Goal: Transaction & Acquisition: Download file/media

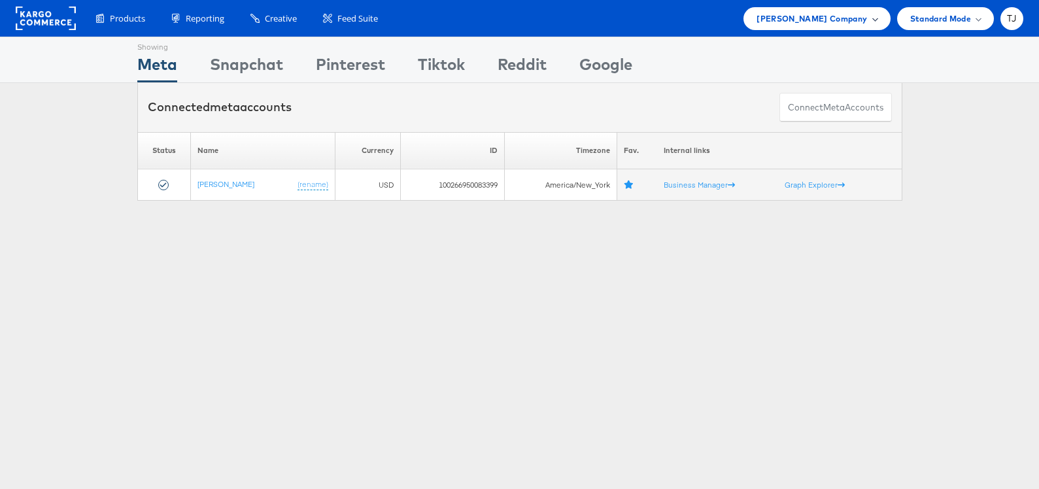
click at [871, 20] on div "Steve Madden Company" at bounding box center [817, 19] width 120 height 14
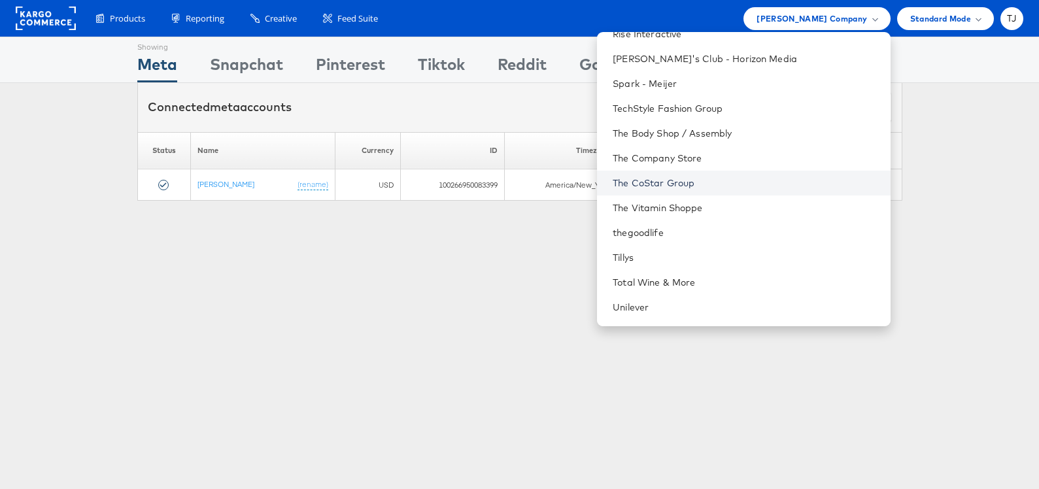
scroll to position [1780, 0]
click at [748, 184] on link "The CoStar Group" at bounding box center [746, 182] width 267 height 13
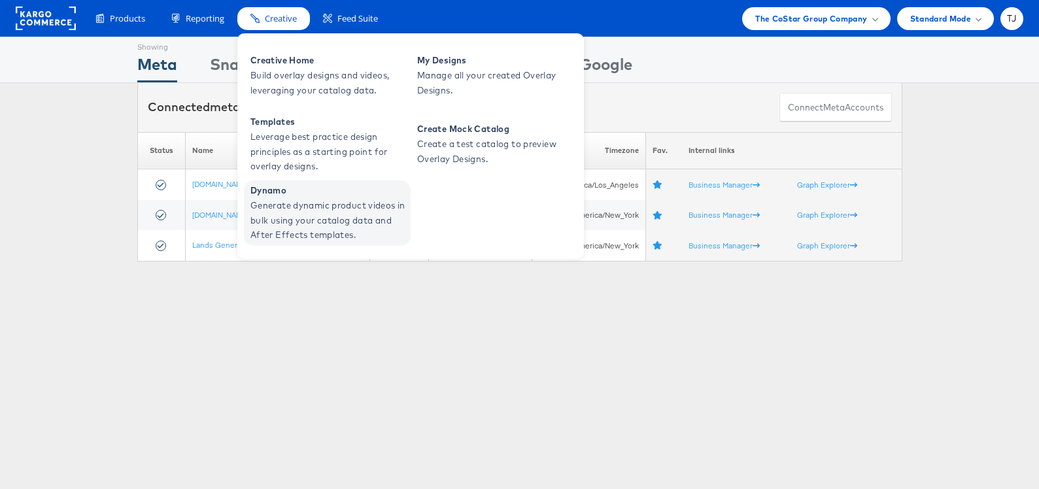
click at [302, 204] on span "Generate dynamic product videos in bulk using your catalog data and After Effec…" at bounding box center [329, 220] width 157 height 44
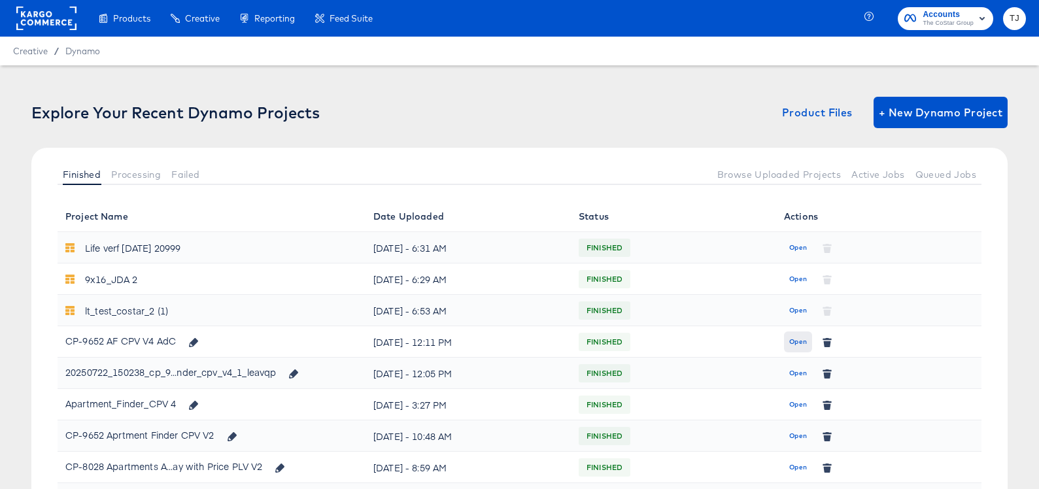
click at [801, 339] on span "Open" at bounding box center [798, 342] width 18 height 12
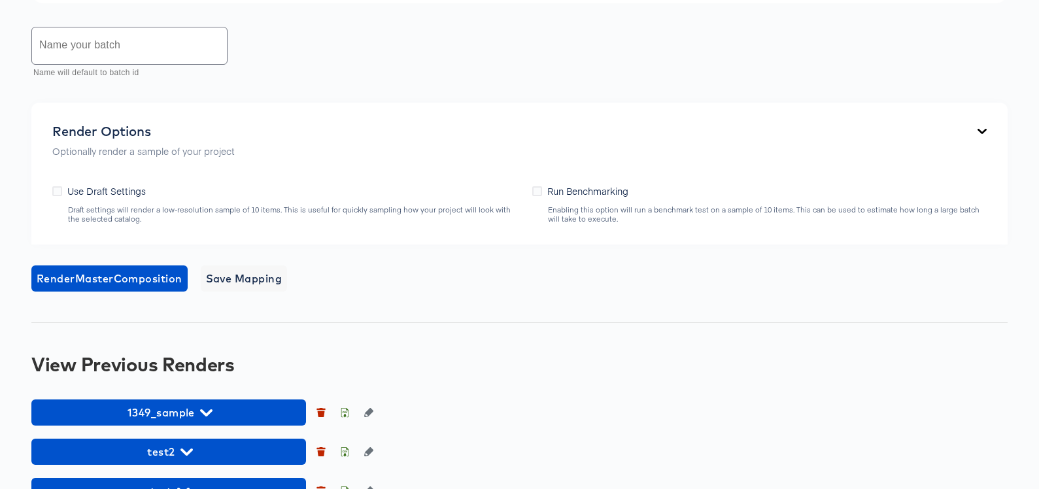
scroll to position [991, 0]
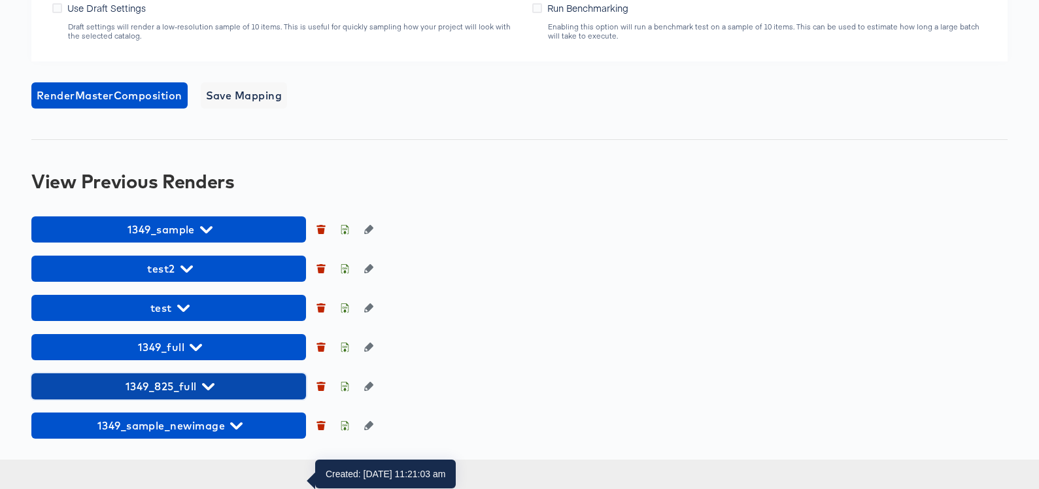
click at [231, 396] on span "1349_825_full" at bounding box center [169, 386] width 262 height 18
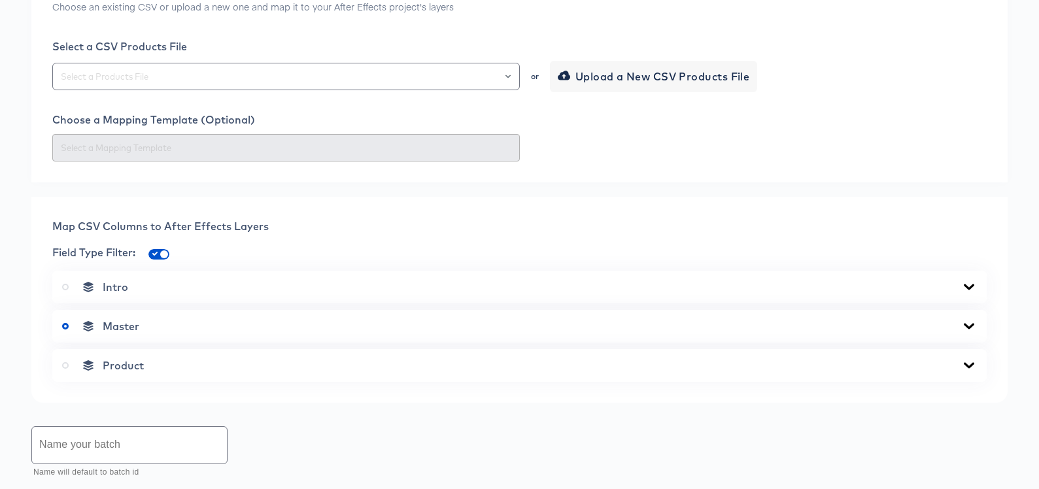
scroll to position [0, 0]
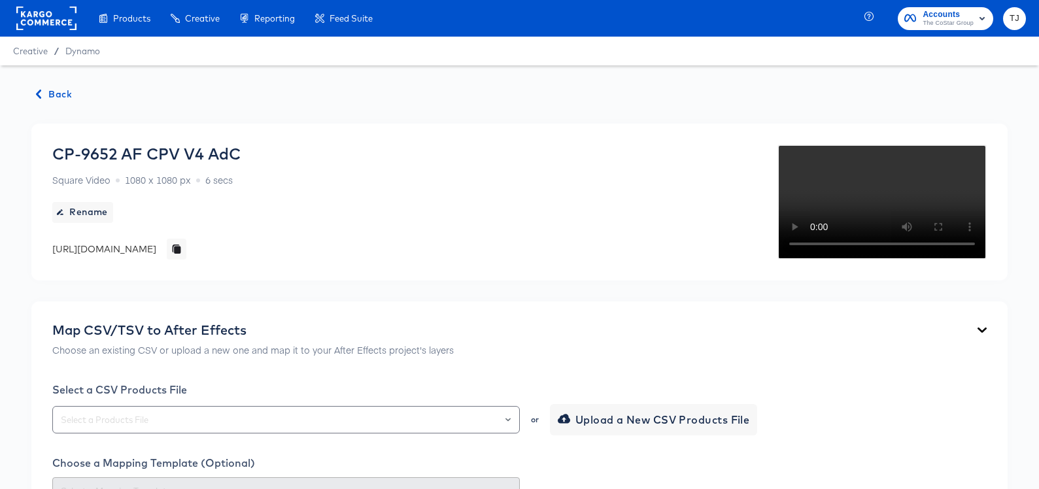
click at [62, 92] on span "Back" at bounding box center [54, 94] width 35 height 16
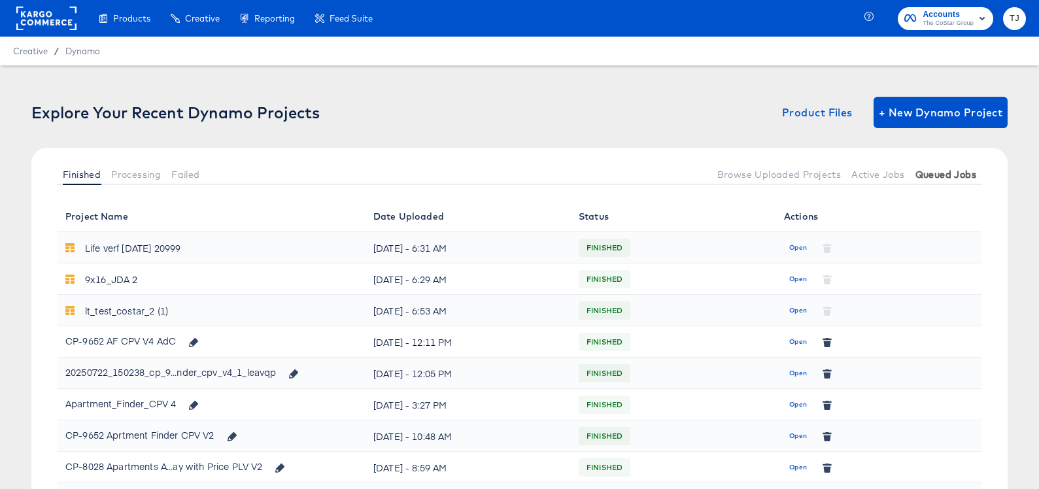
click at [944, 175] on span "Queued Jobs" at bounding box center [946, 174] width 61 height 10
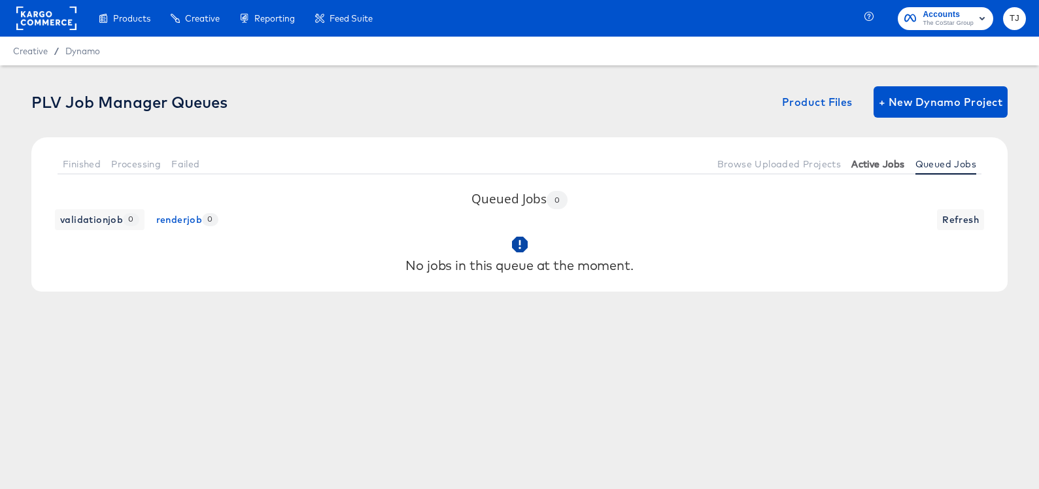
click at [874, 165] on span "Active Jobs" at bounding box center [878, 164] width 53 height 10
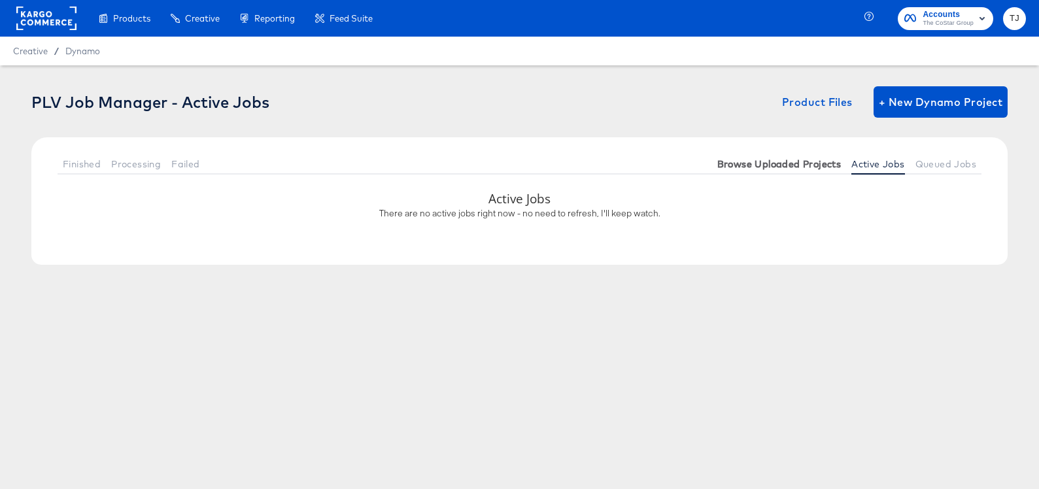
click at [784, 165] on span "Browse Uploaded Projects" at bounding box center [779, 164] width 124 height 10
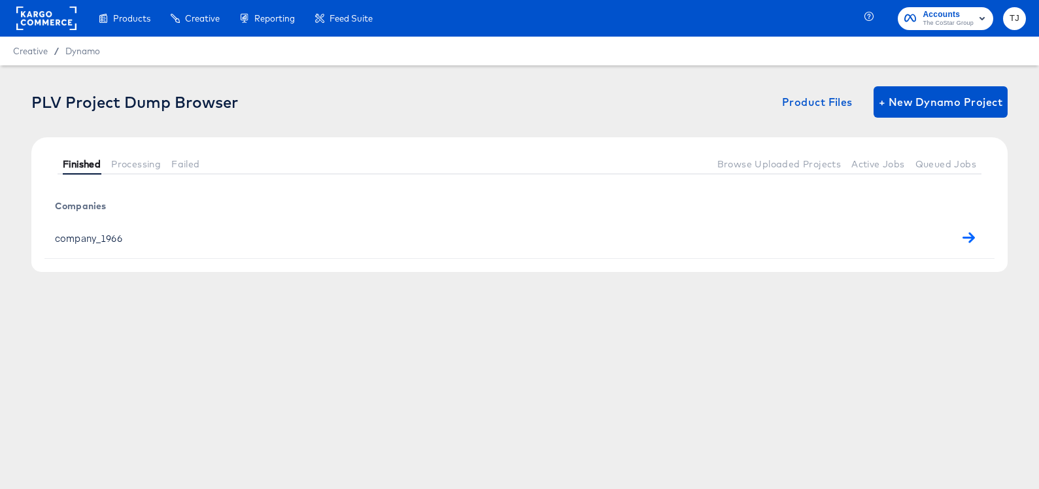
click at [84, 164] on span "Finished" at bounding box center [82, 164] width 38 height 10
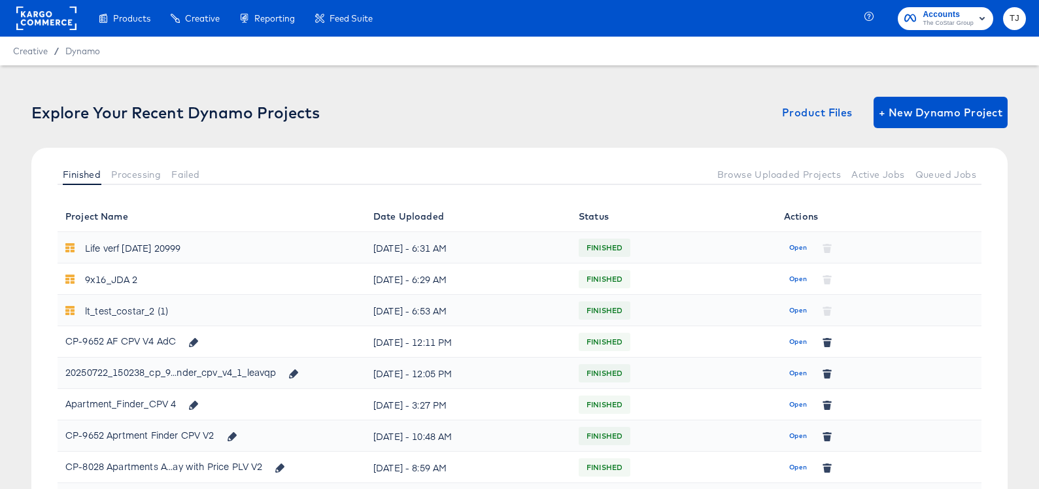
scroll to position [50, 0]
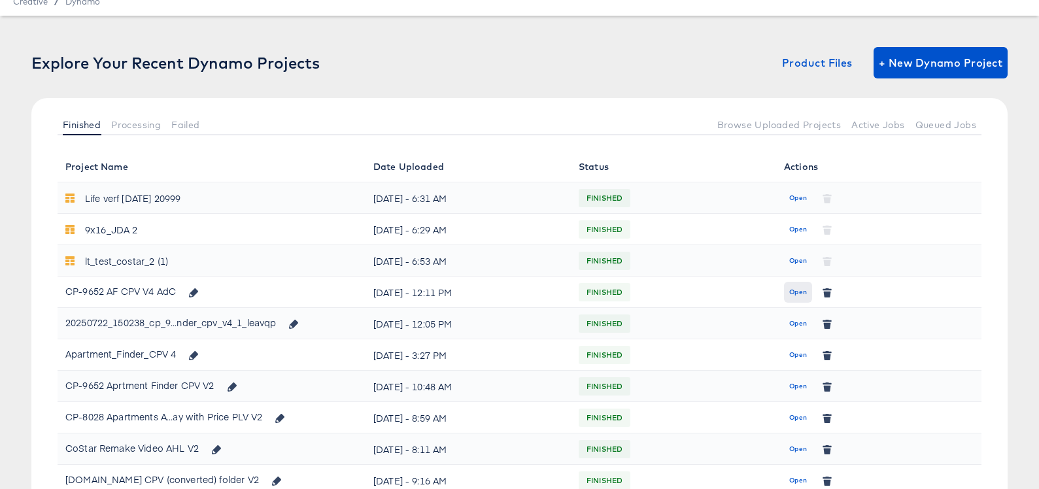
click at [798, 288] on span "Open" at bounding box center [798, 292] width 18 height 12
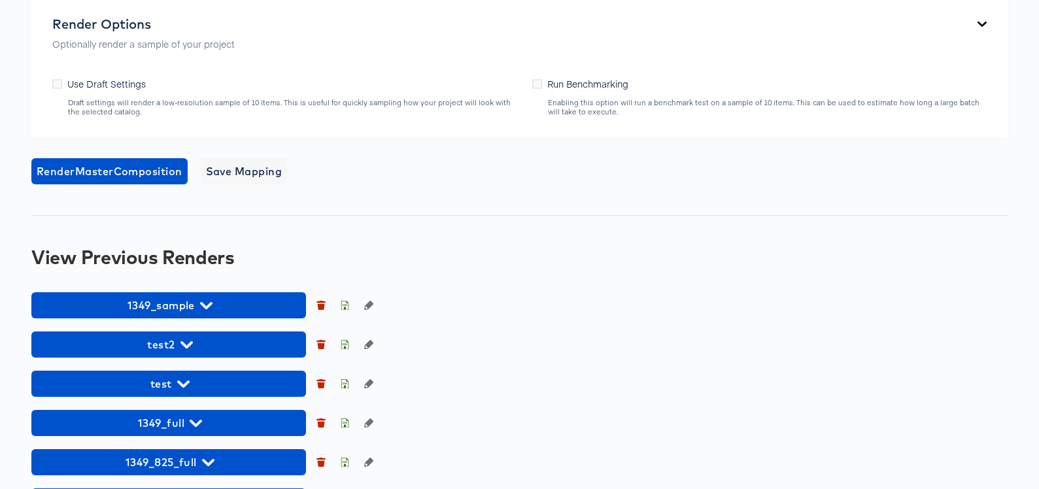
scroll to position [991, 0]
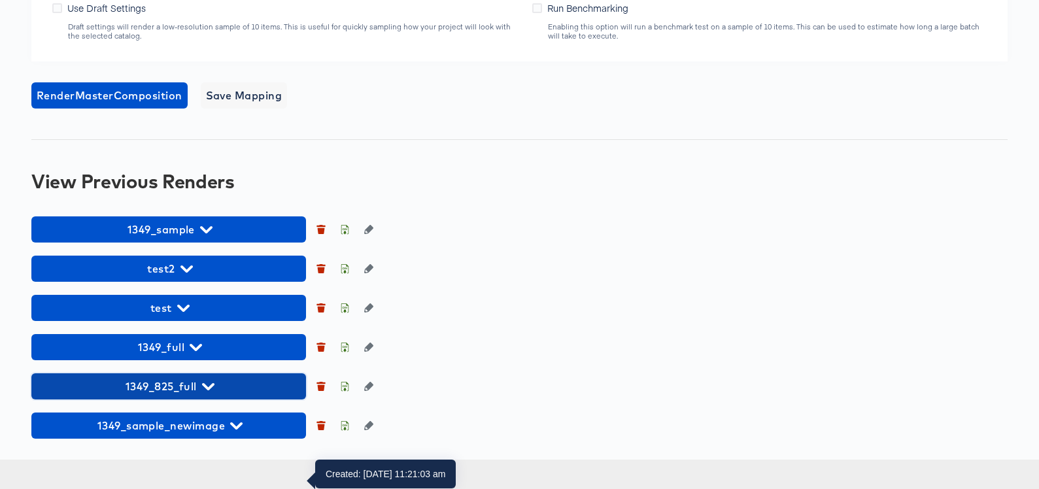
click at [219, 396] on span "1349_825_full" at bounding box center [169, 386] width 262 height 18
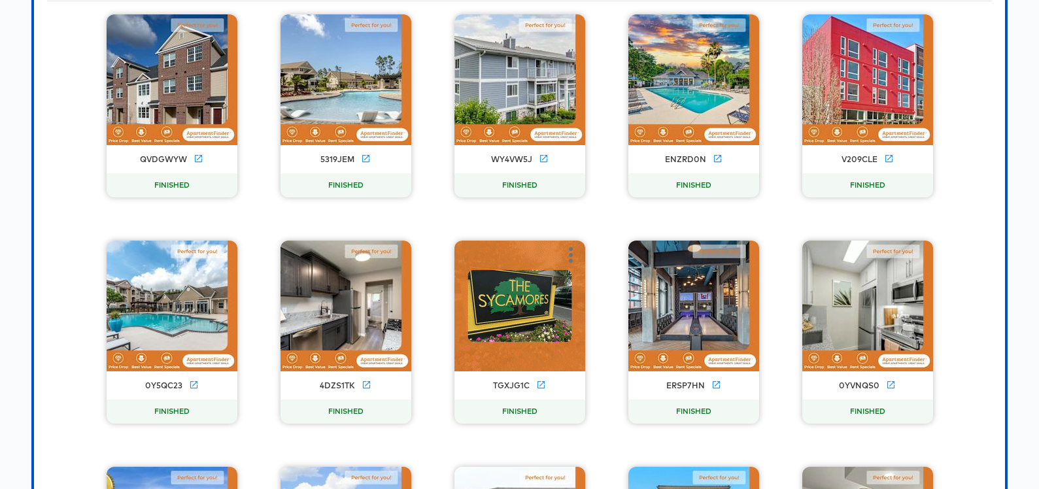
scroll to position [1365, 0]
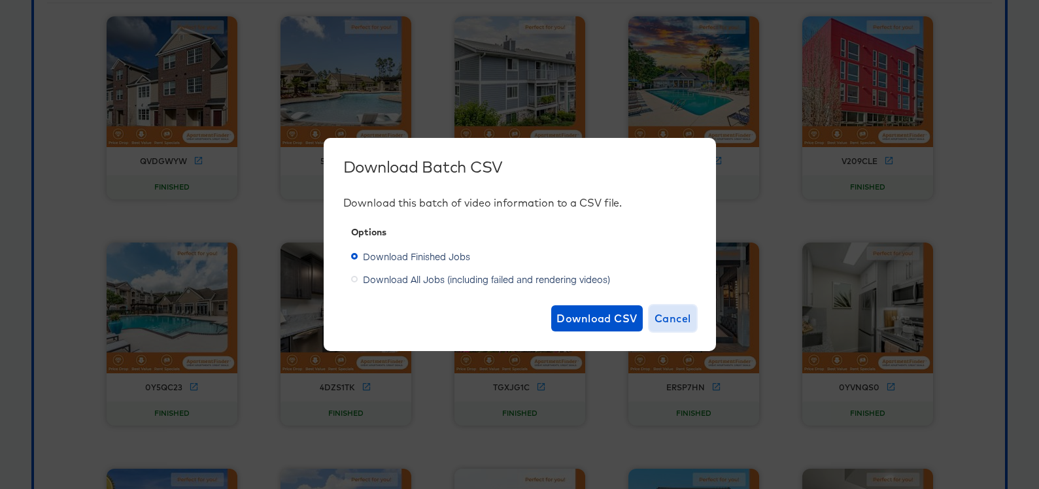
click at [688, 318] on span "Cancel" at bounding box center [673, 318] width 37 height 18
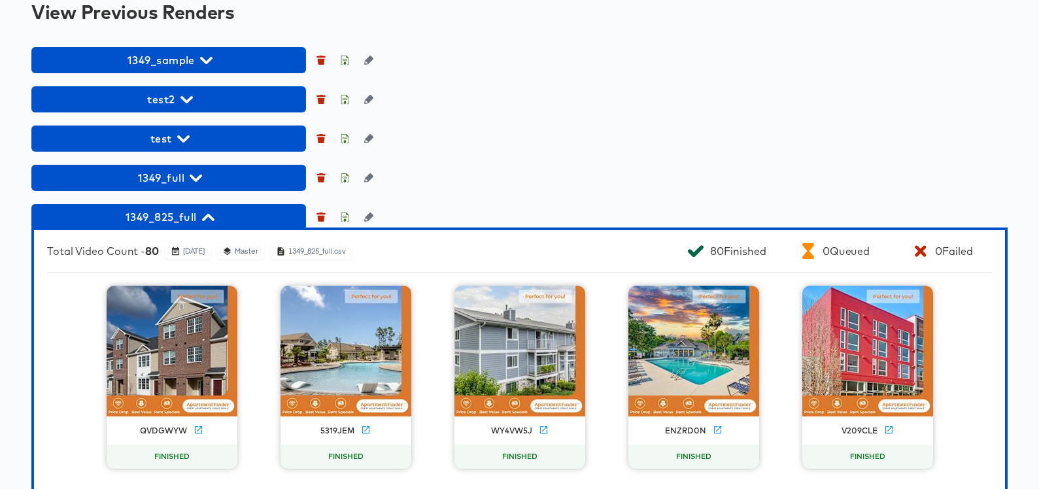
scroll to position [1099, 0]
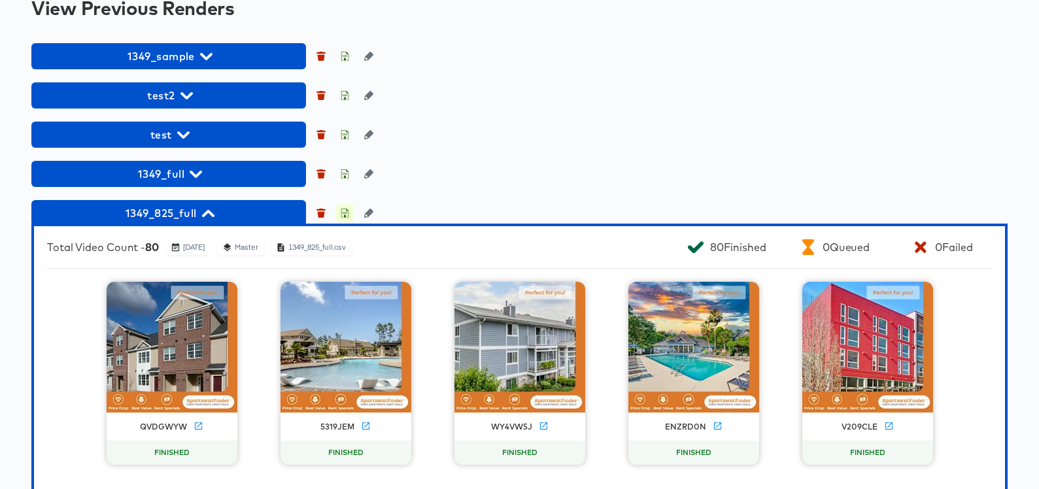
click at [343, 218] on icon "button" at bounding box center [344, 213] width 9 height 9
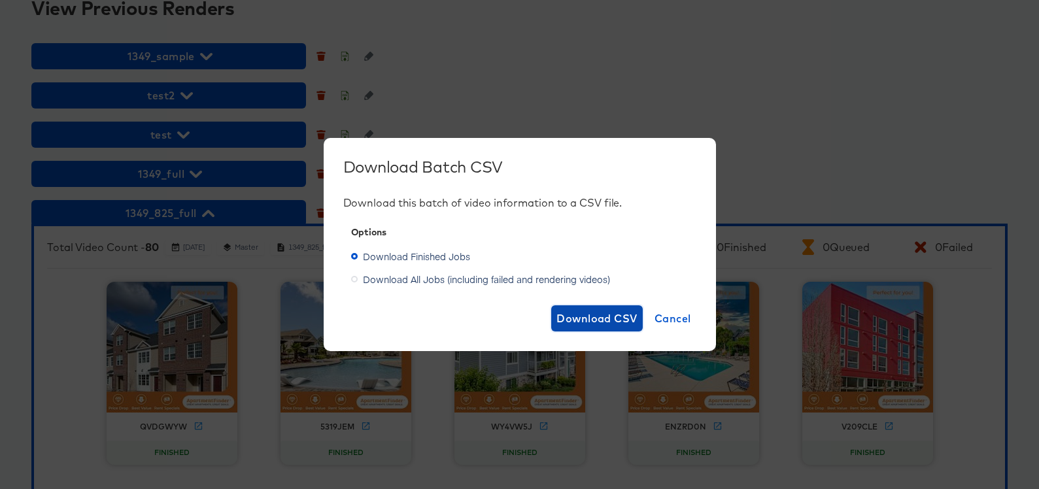
click at [598, 314] on span "Download CSV" at bounding box center [597, 318] width 81 height 18
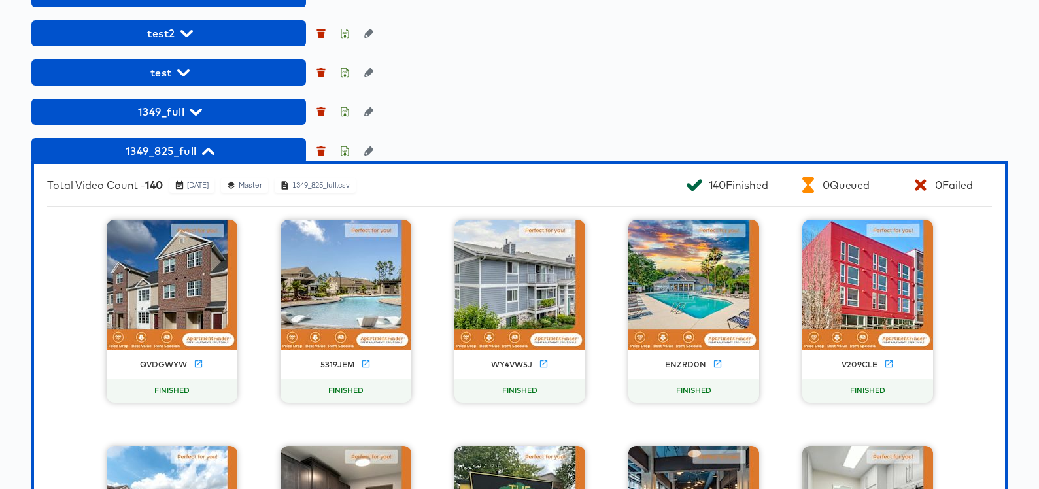
scroll to position [1165, 0]
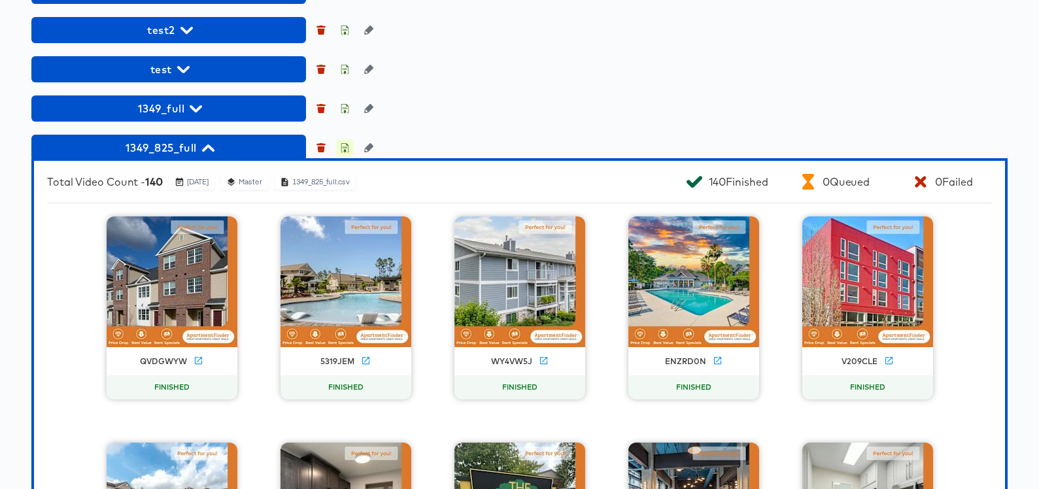
click at [343, 152] on icon "button" at bounding box center [344, 147] width 9 height 9
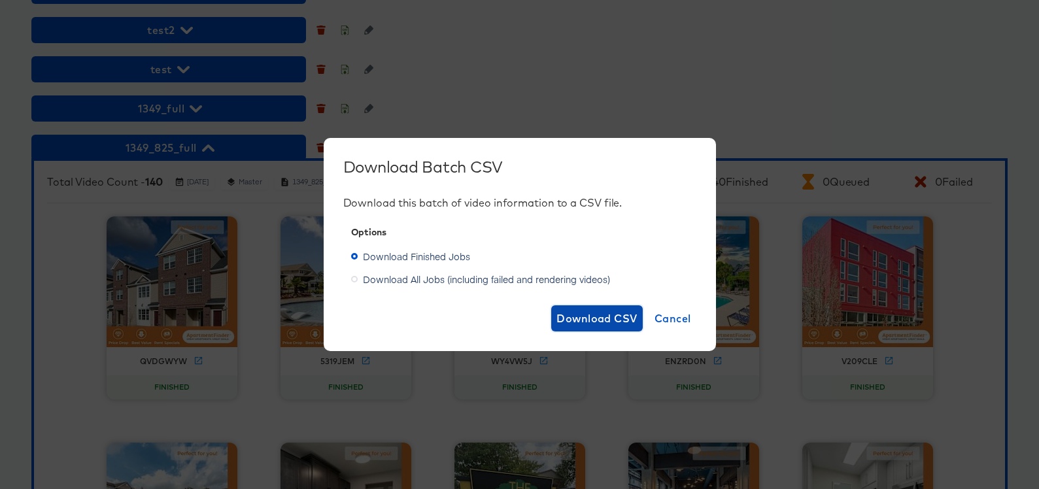
click at [586, 318] on span "Download CSV" at bounding box center [597, 318] width 81 height 18
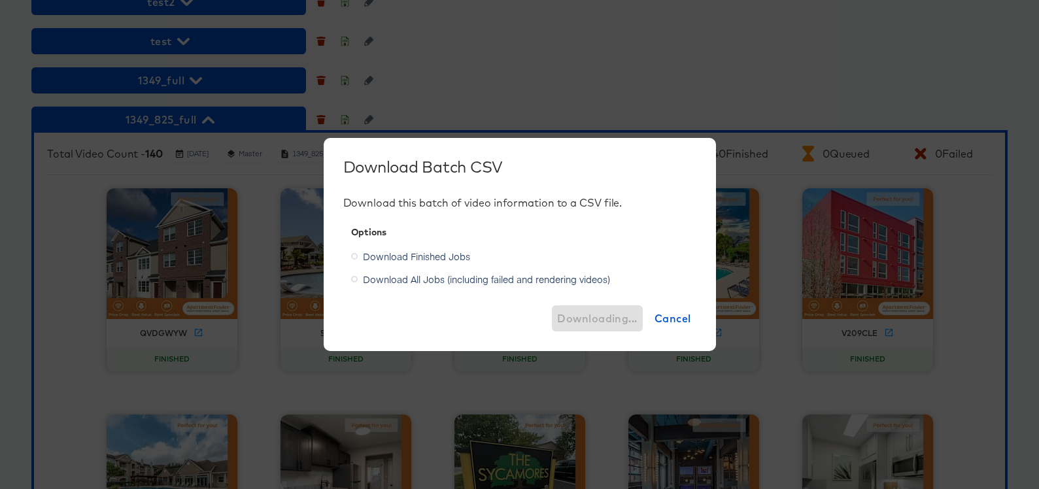
scroll to position [1195, 0]
